Goal: Task Accomplishment & Management: Manage account settings

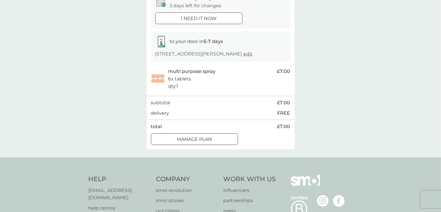
scroll to position [58, 0]
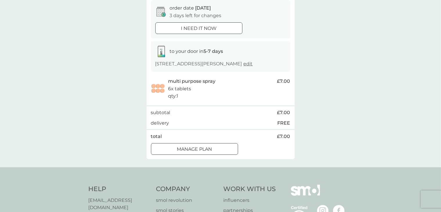
click at [213, 149] on div "Manage plan" at bounding box center [194, 149] width 86 height 8
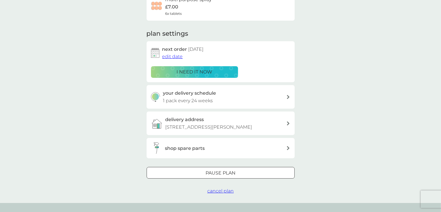
scroll to position [58, 0]
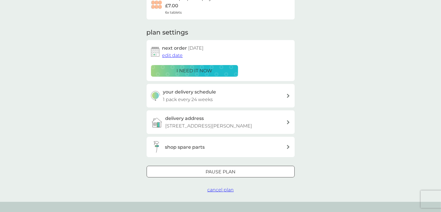
click at [220, 98] on div "your delivery schedule 1 pack every 24 weeks" at bounding box center [224, 95] width 123 height 15
select select "168"
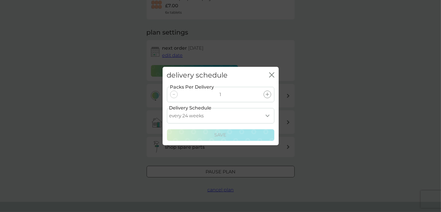
click at [335, 49] on div "delivery schedule close Packs Per Delivery 1 Delivery Schedule every 1 week eve…" at bounding box center [220, 106] width 441 height 212
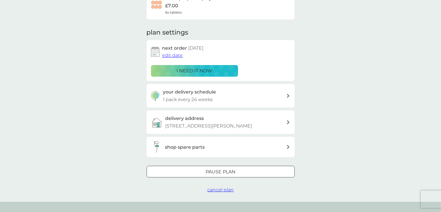
click at [171, 55] on span "edit date" at bounding box center [172, 55] width 21 height 6
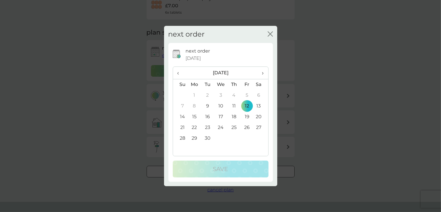
click at [260, 75] on span "›" at bounding box center [261, 73] width 6 height 12
click at [242, 126] on td "21" at bounding box center [246, 127] width 13 height 11
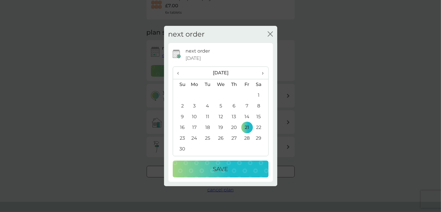
click at [240, 164] on div "Save" at bounding box center [220, 168] width 84 height 9
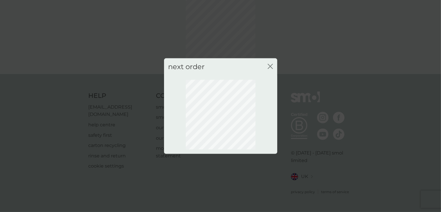
scroll to position [31, 0]
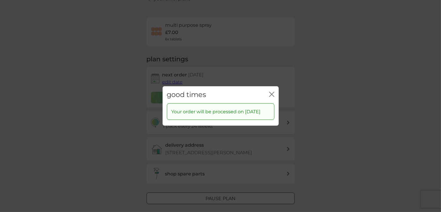
click at [273, 92] on icon "close" at bounding box center [271, 94] width 5 height 5
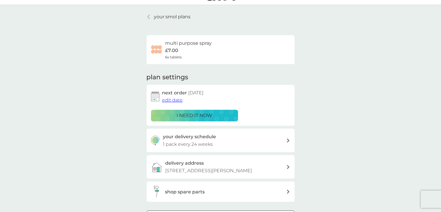
scroll to position [0, 0]
